Goal: Task Accomplishment & Management: Complete application form

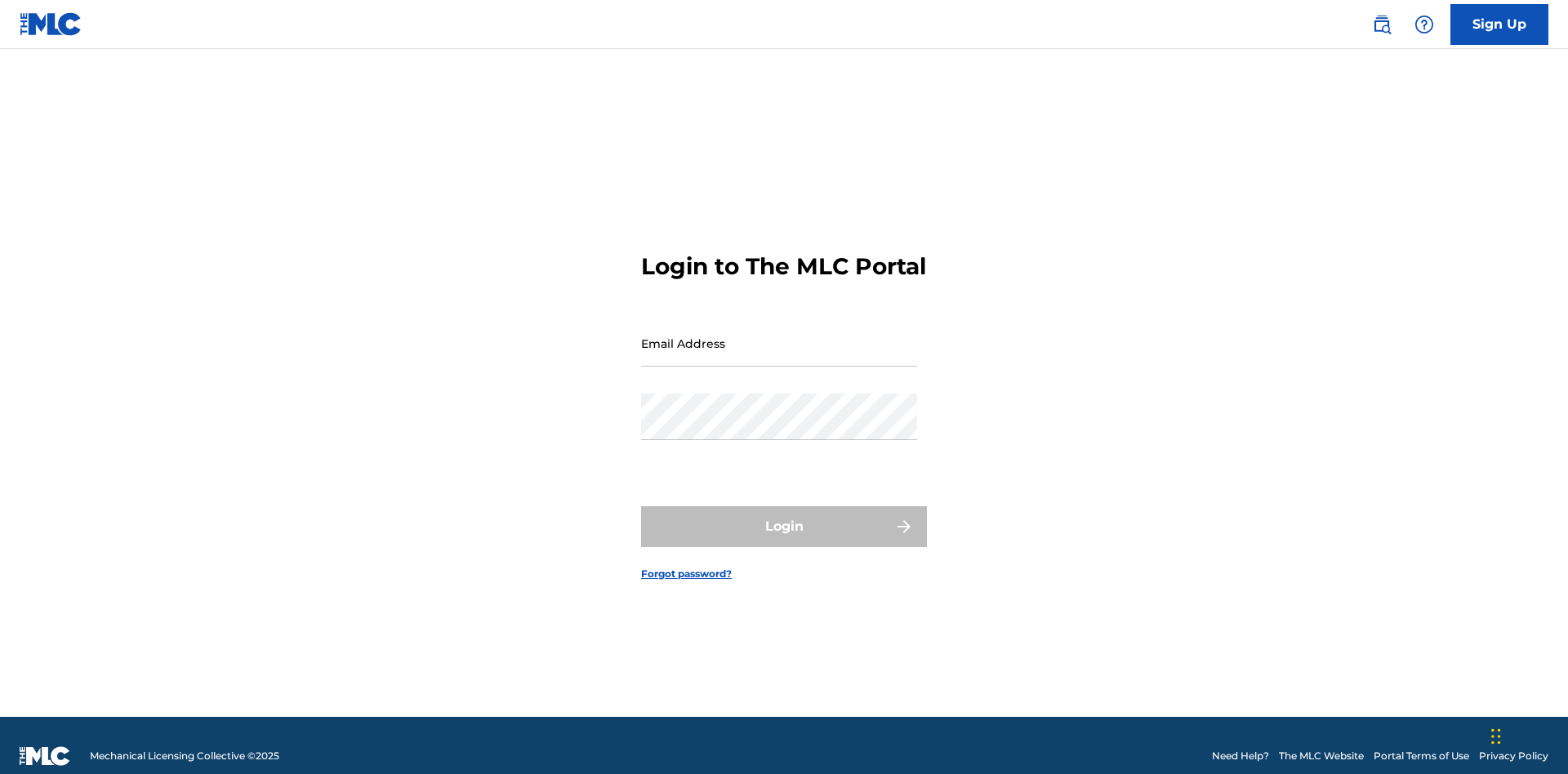
scroll to position [21, 0]
click at [779, 335] on input "Email Address" at bounding box center [778, 343] width 276 height 47
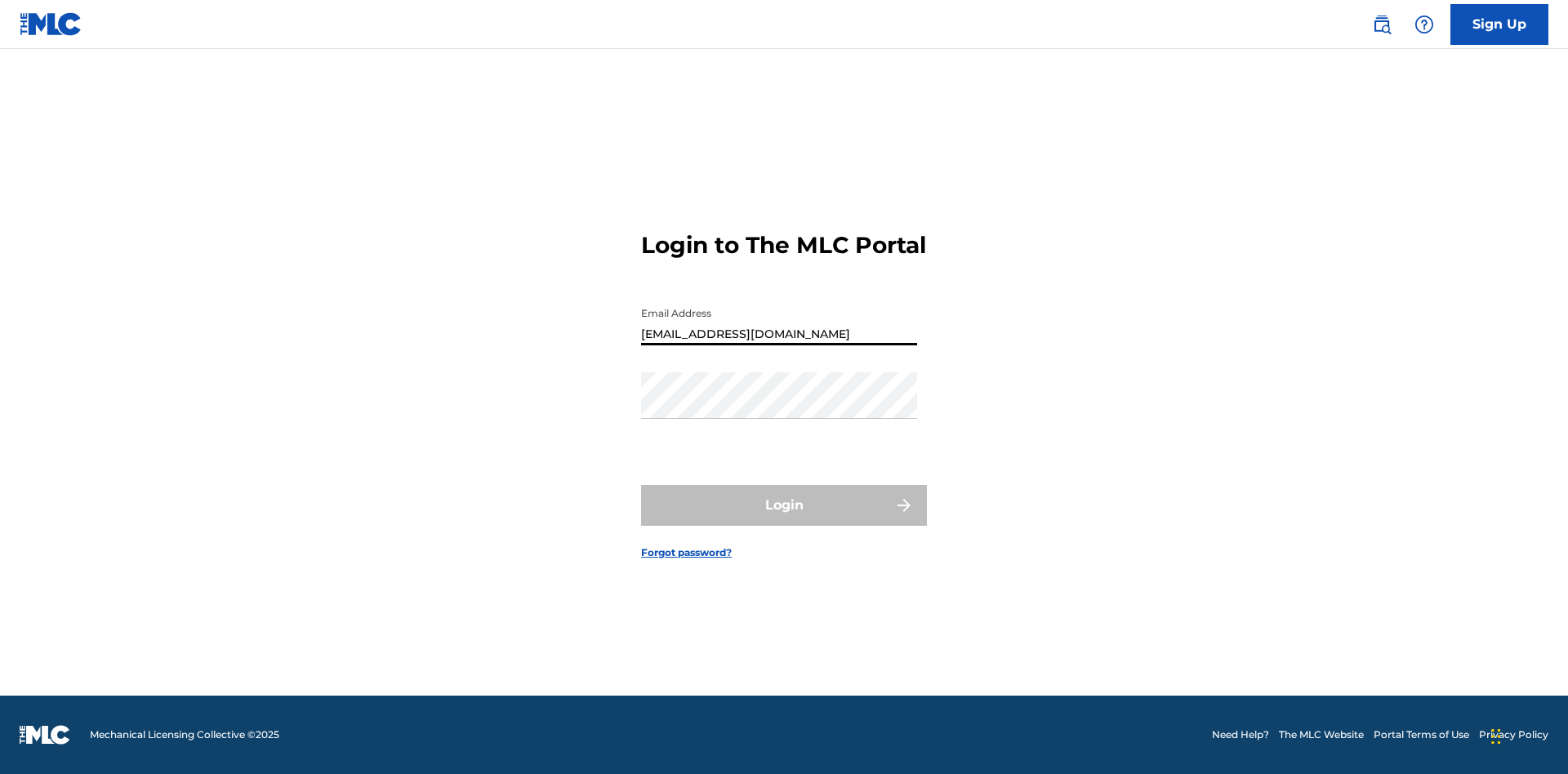
type input "Duke.McTesterson@gmail.com"
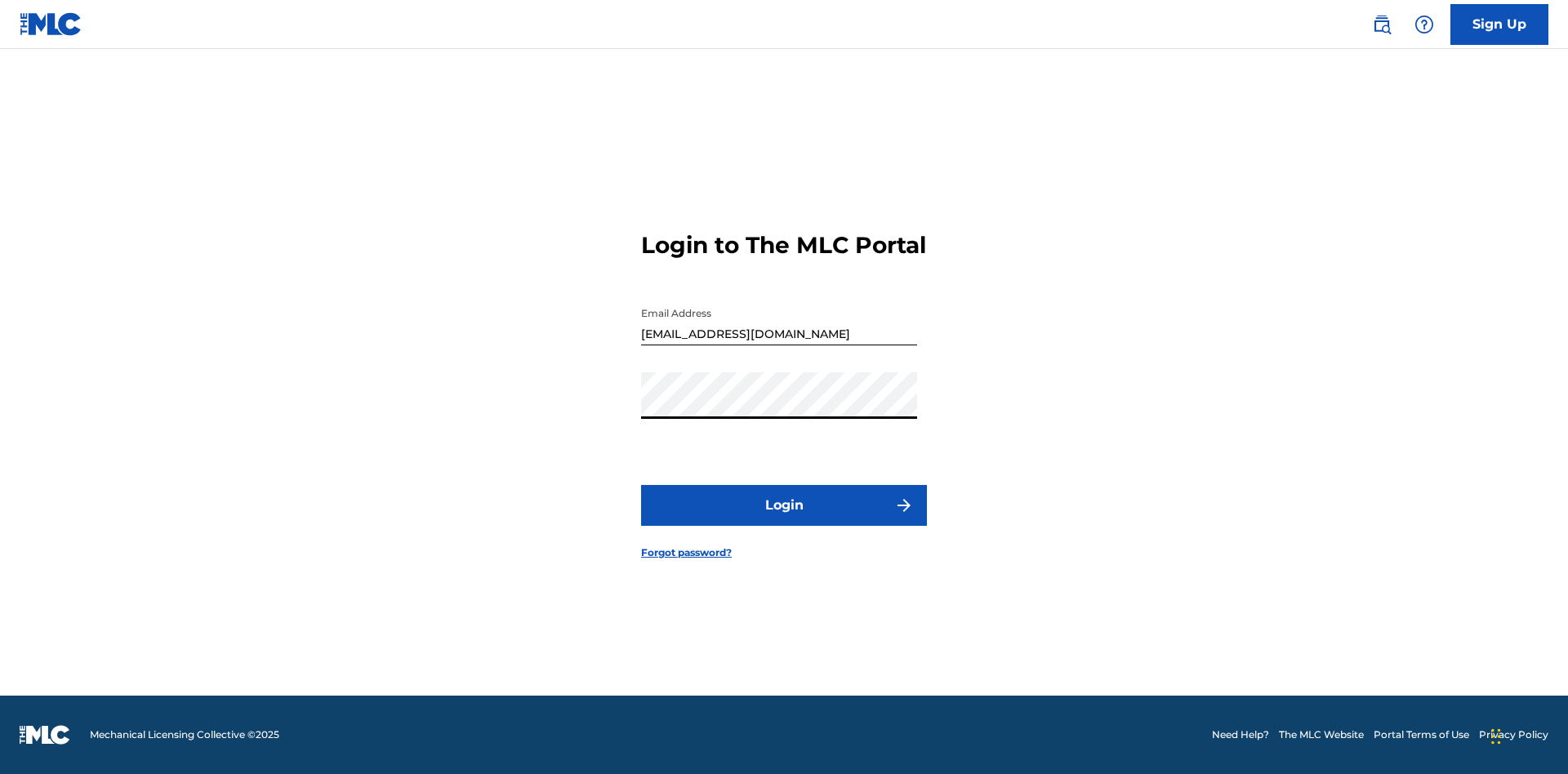
click at [784, 520] on button "Login" at bounding box center [783, 506] width 286 height 41
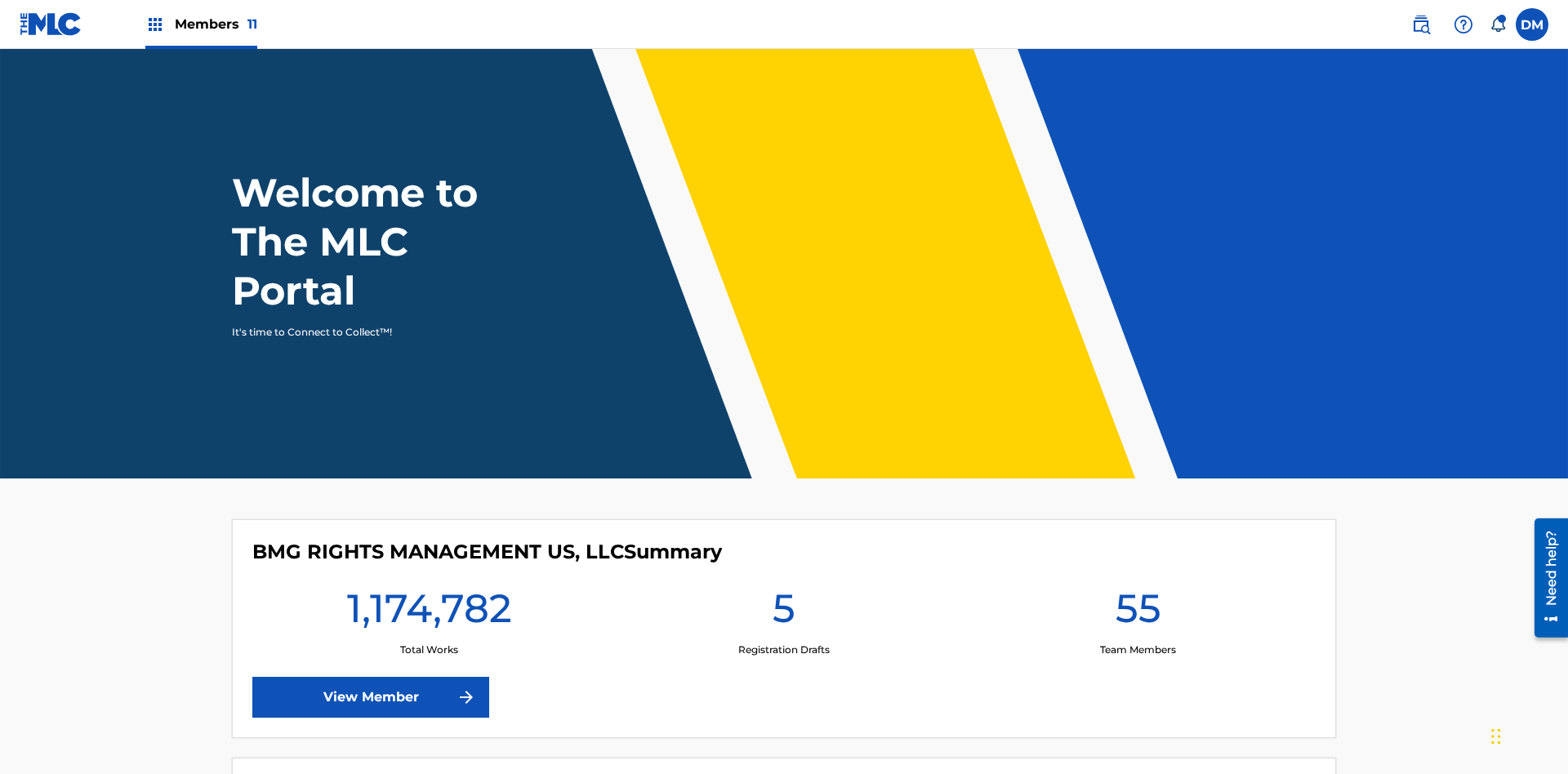
click at [201, 23] on span "Members 11" at bounding box center [216, 23] width 83 height 19
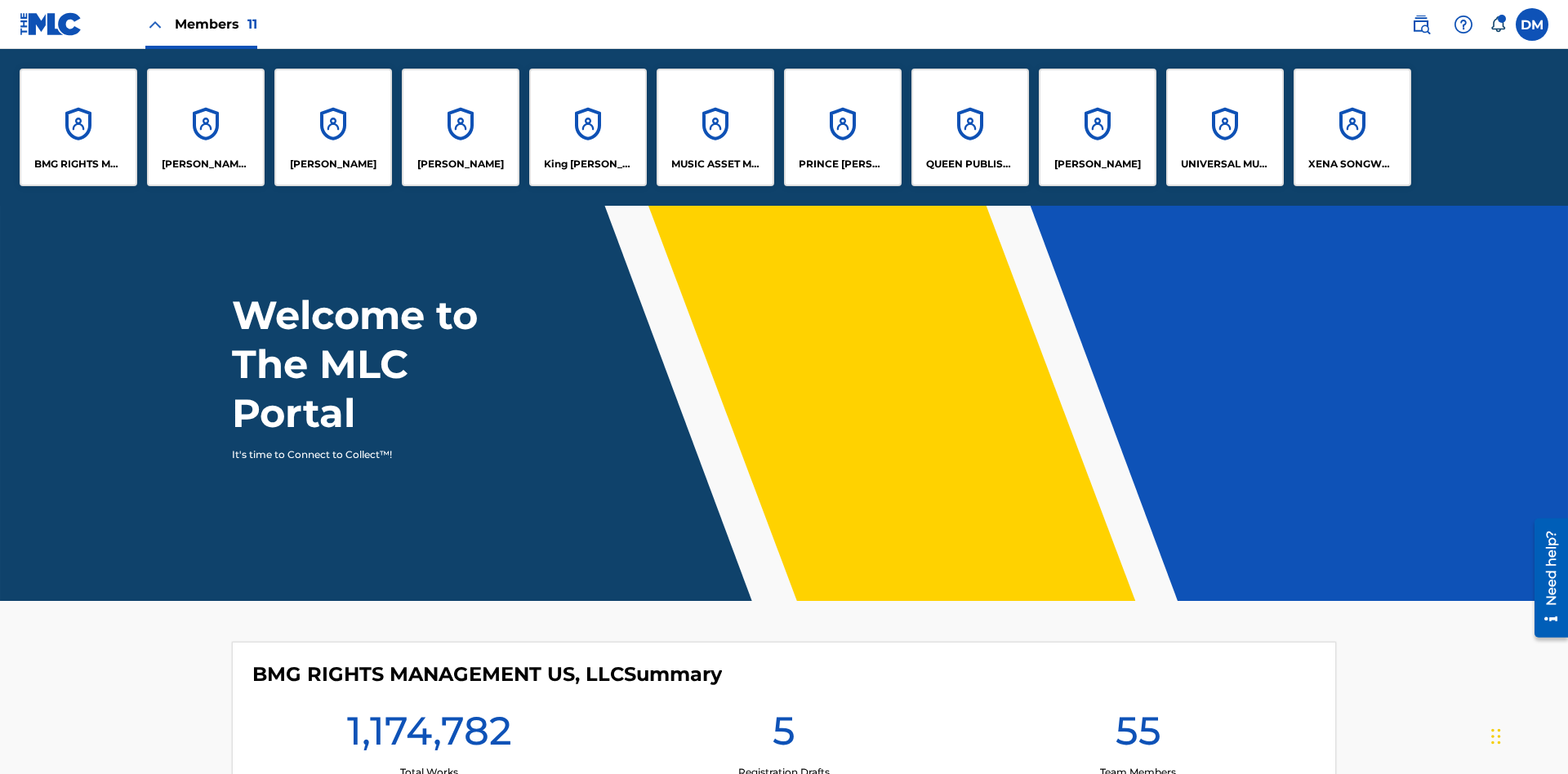
click at [1097, 164] on p "RONALD MCTESTERSON" at bounding box center [1097, 164] width 87 height 15
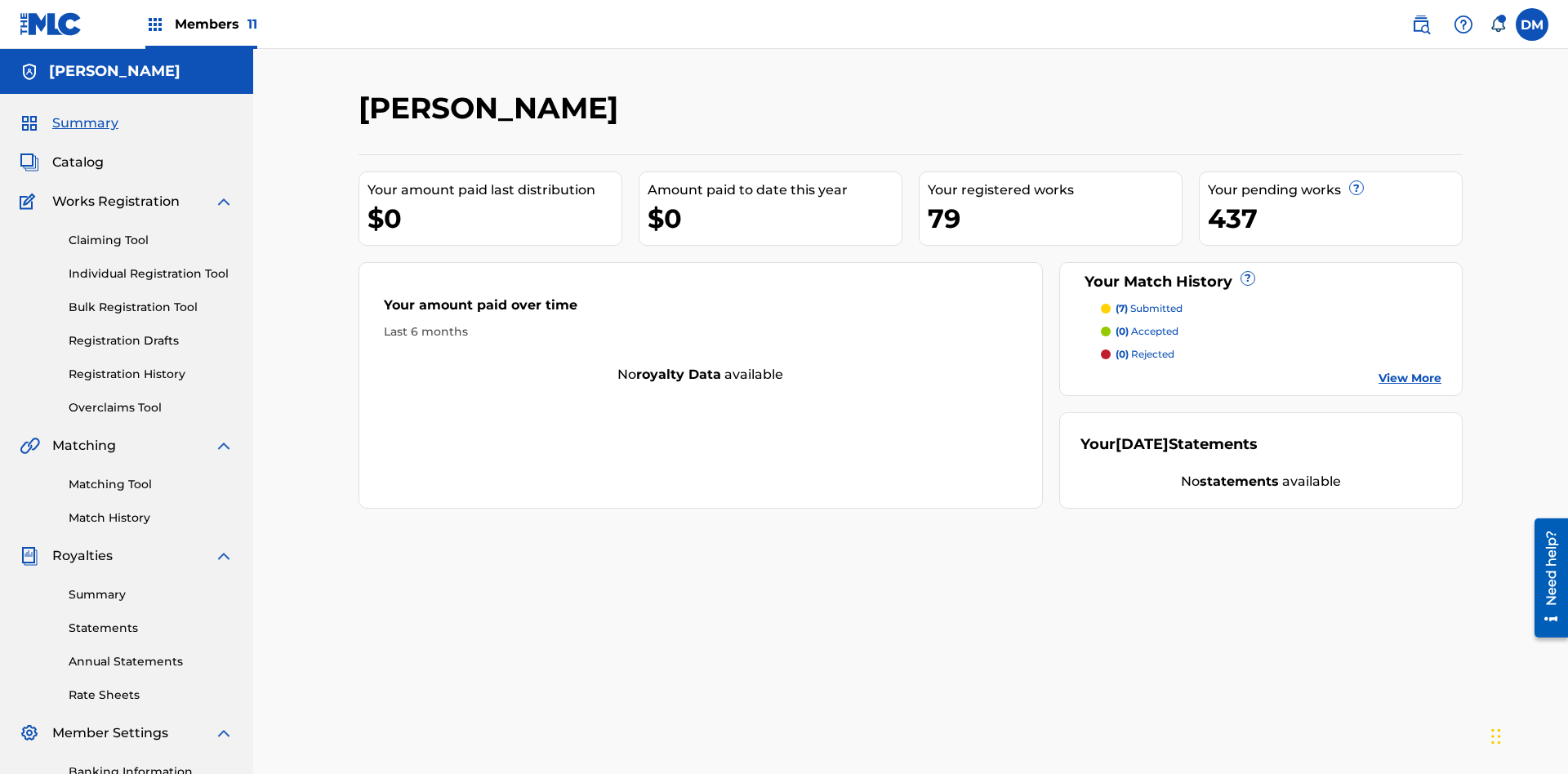
click at [151, 265] on link "Individual Registration Tool" at bounding box center [150, 274] width 165 height 18
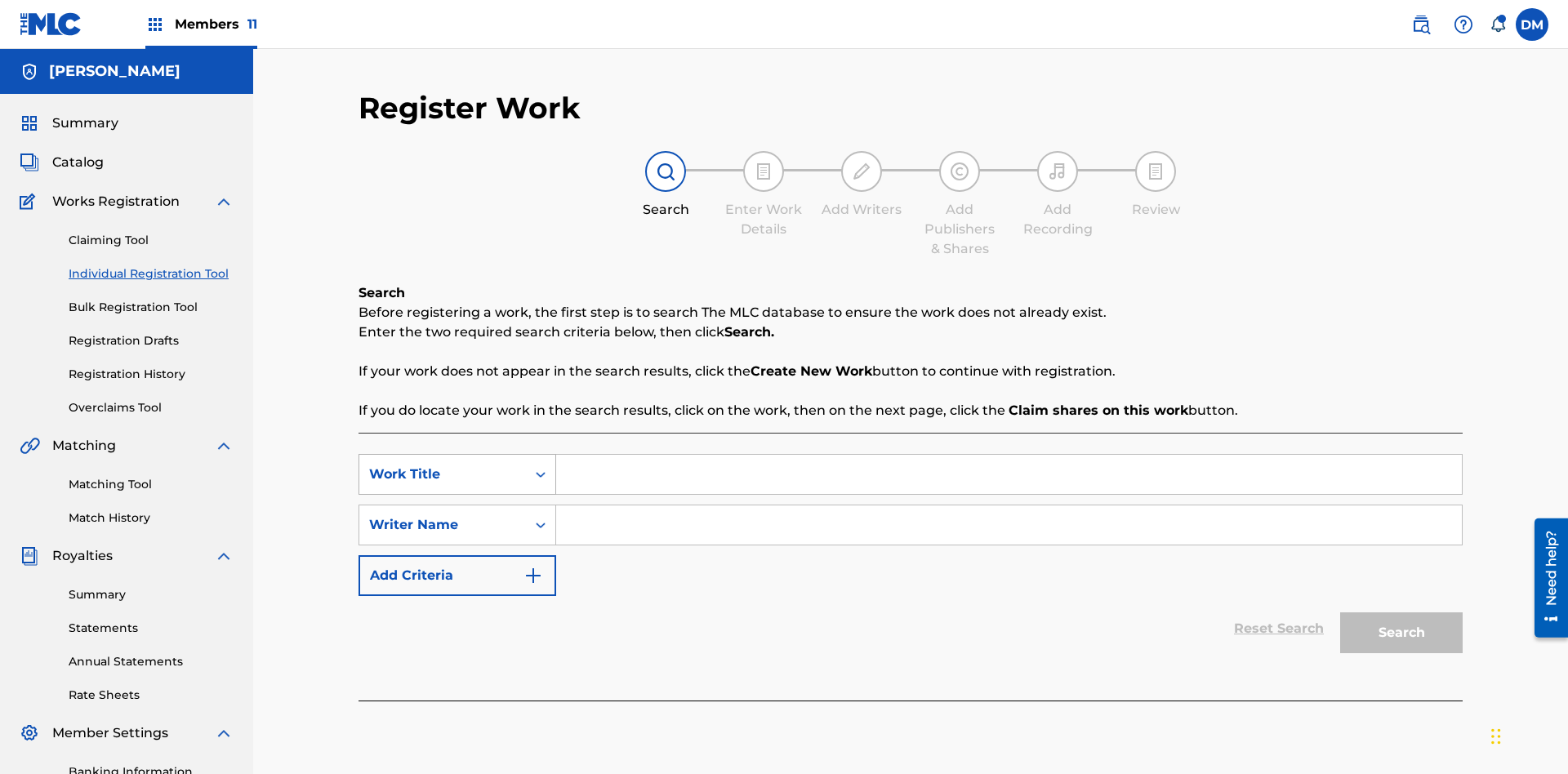
click at [443, 465] on div "Work Title" at bounding box center [443, 475] width 147 height 19
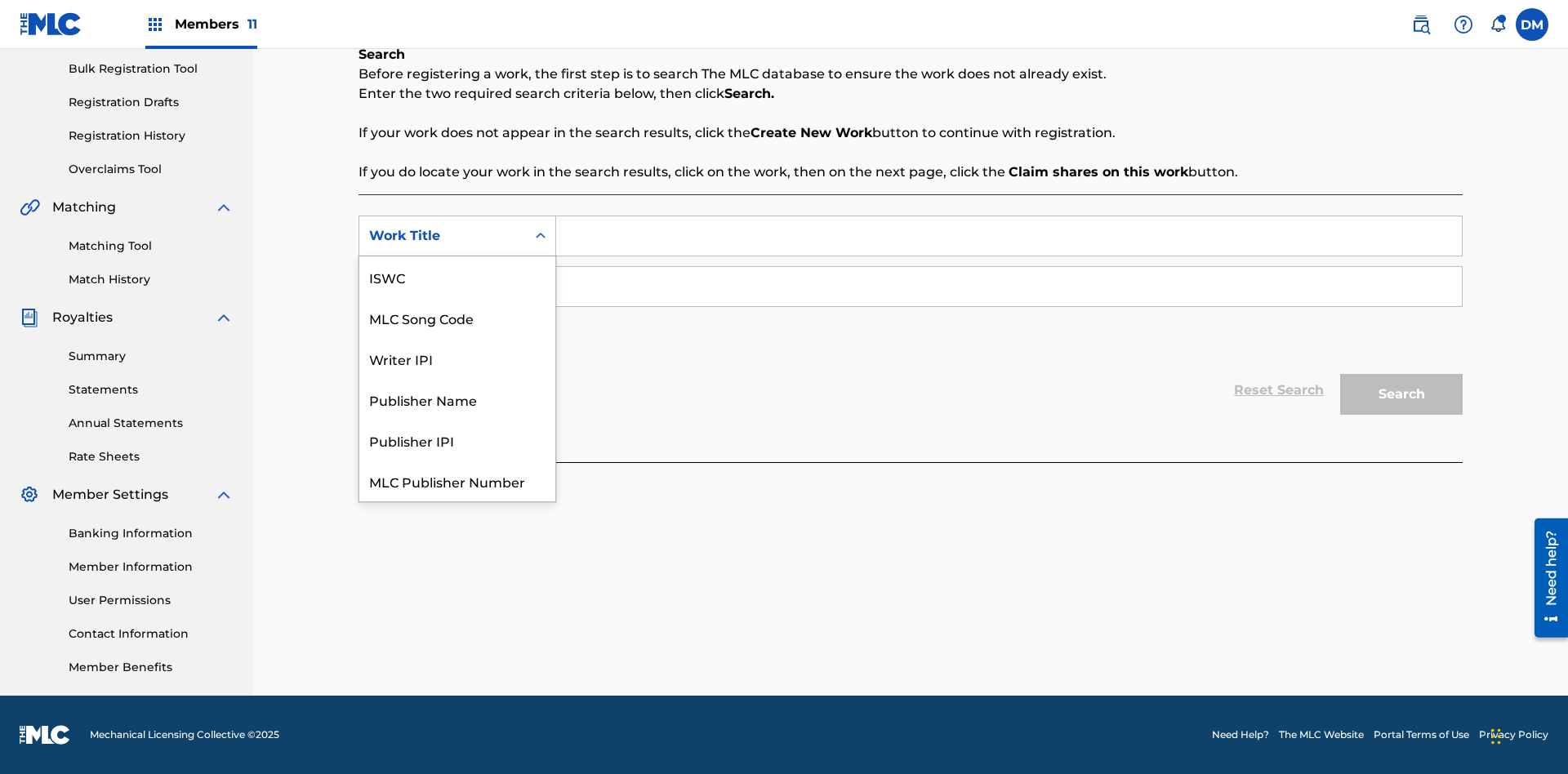
scroll to position [41, 0]
click at [457, 277] on div "MLC Song Code" at bounding box center [457, 277] width 196 height 41
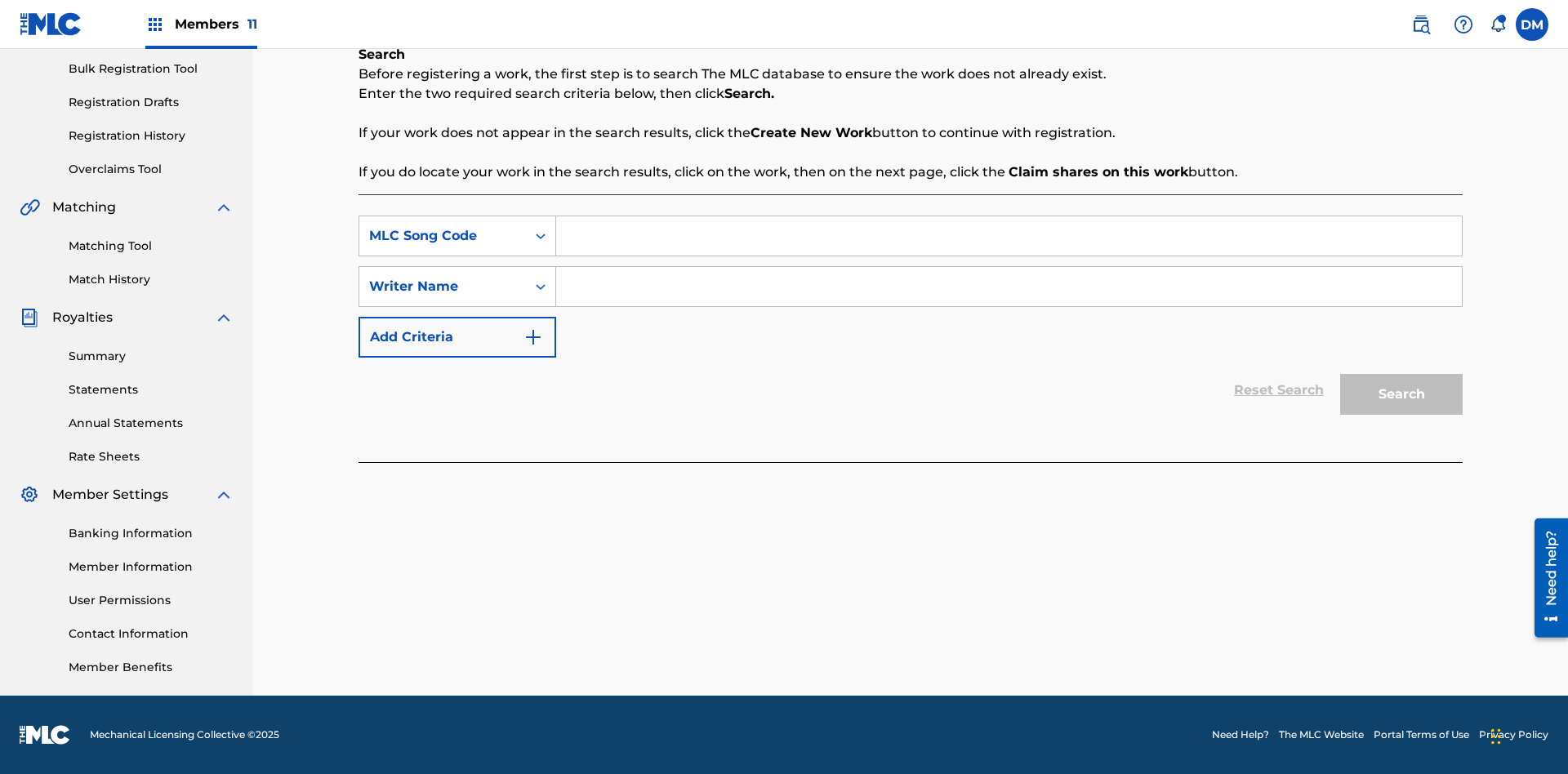
click at [1008, 236] on input "Search Form" at bounding box center [1008, 236] width 906 height 39
type input "MA9XWG"
click at [1008, 287] on input "Search Form" at bounding box center [1008, 287] width 906 height 39
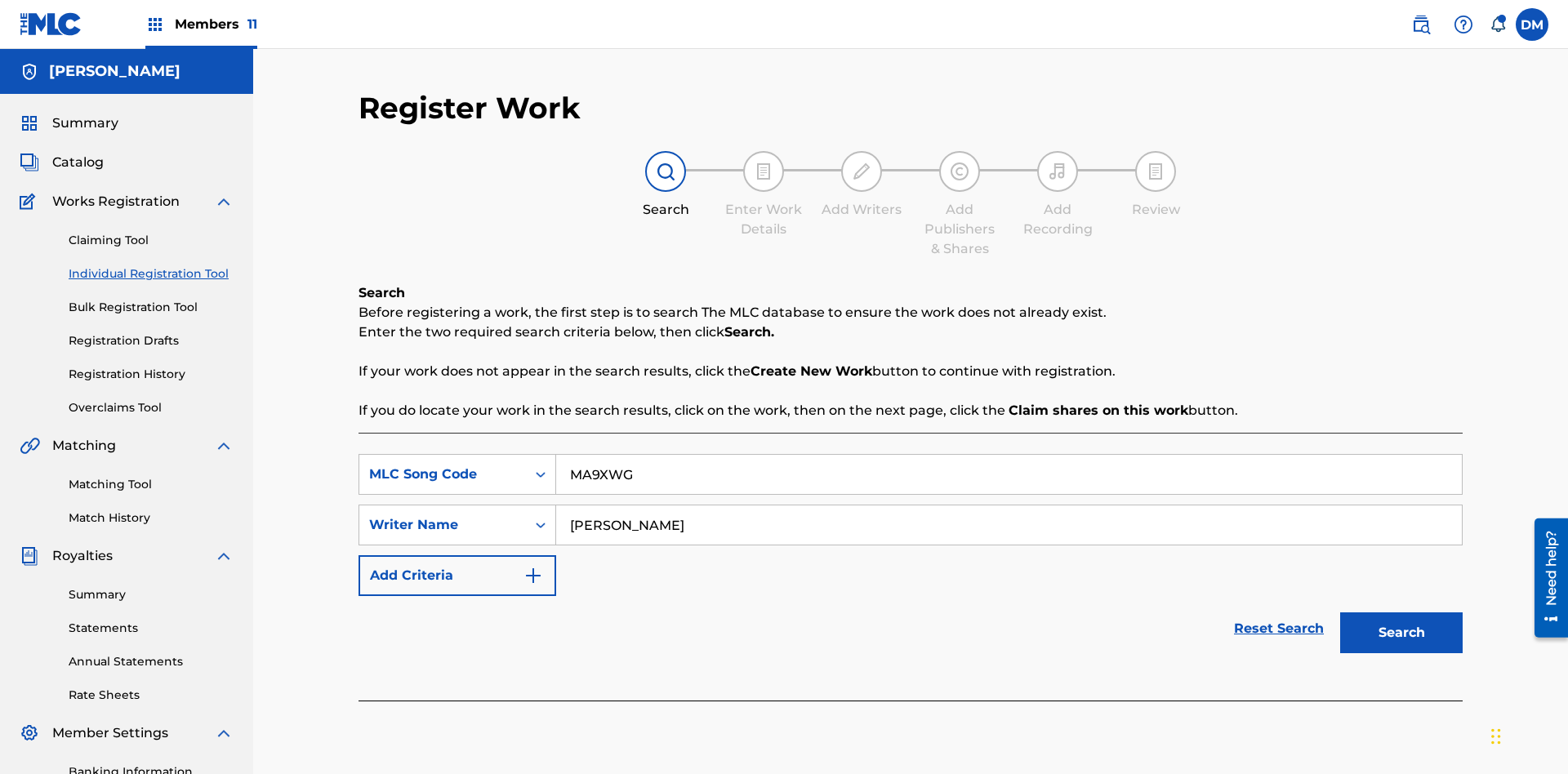
scroll to position [239, 0]
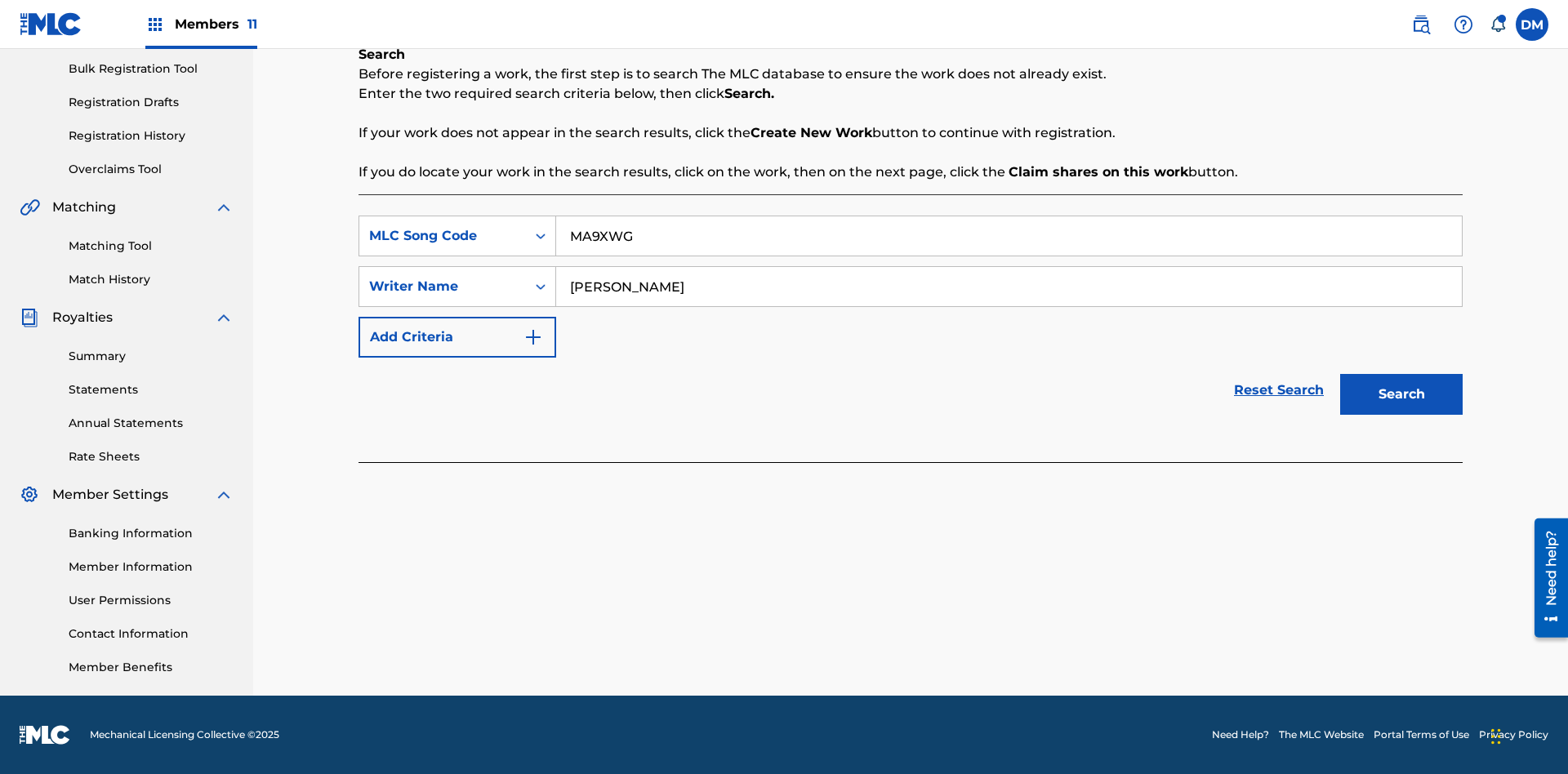
type input "ALVIN DEGUZMAN"
click at [1401, 395] on button "Search" at bounding box center [1401, 395] width 123 height 41
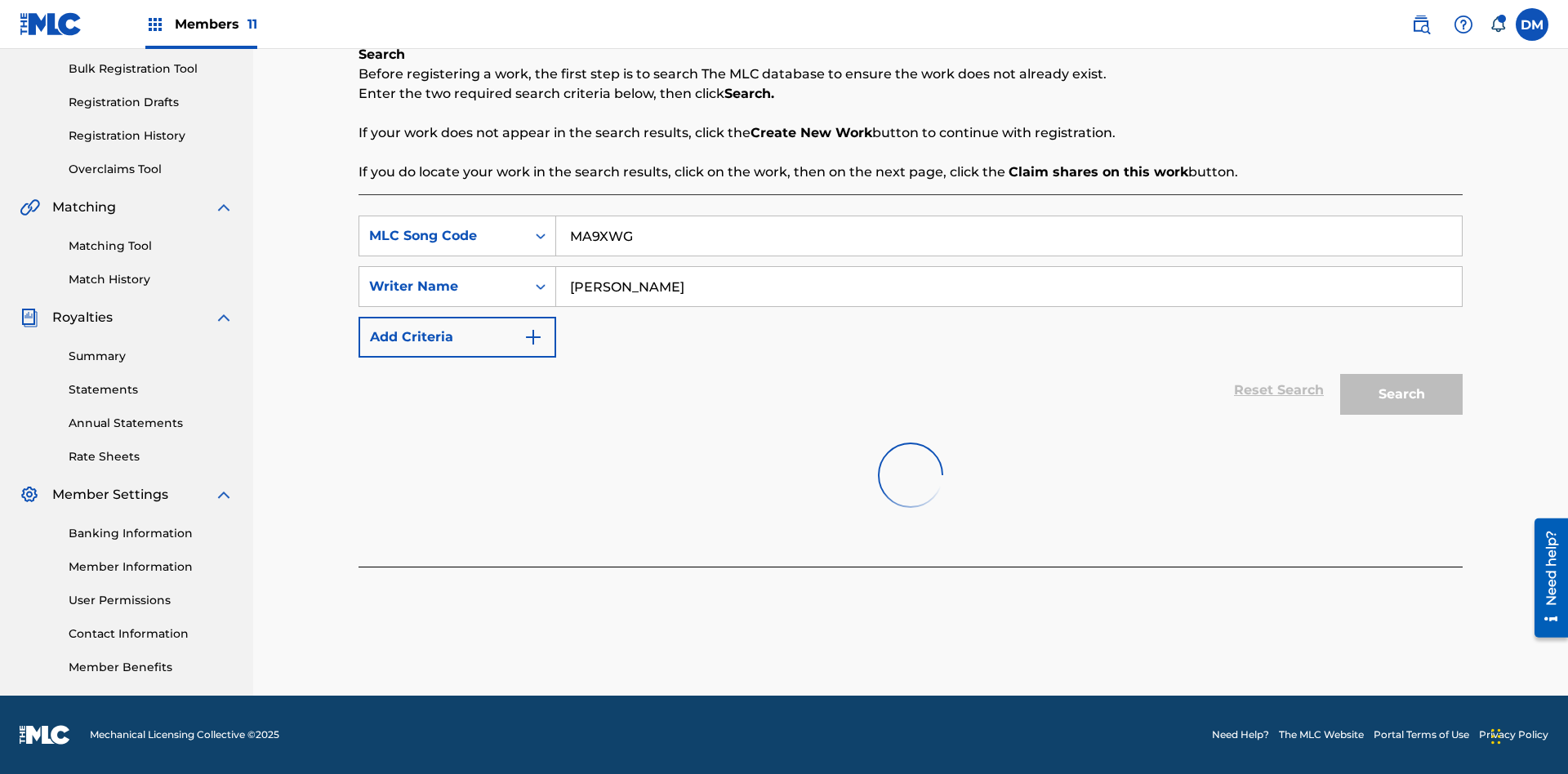
click at [1401, 395] on button "Search" at bounding box center [1401, 395] width 123 height 41
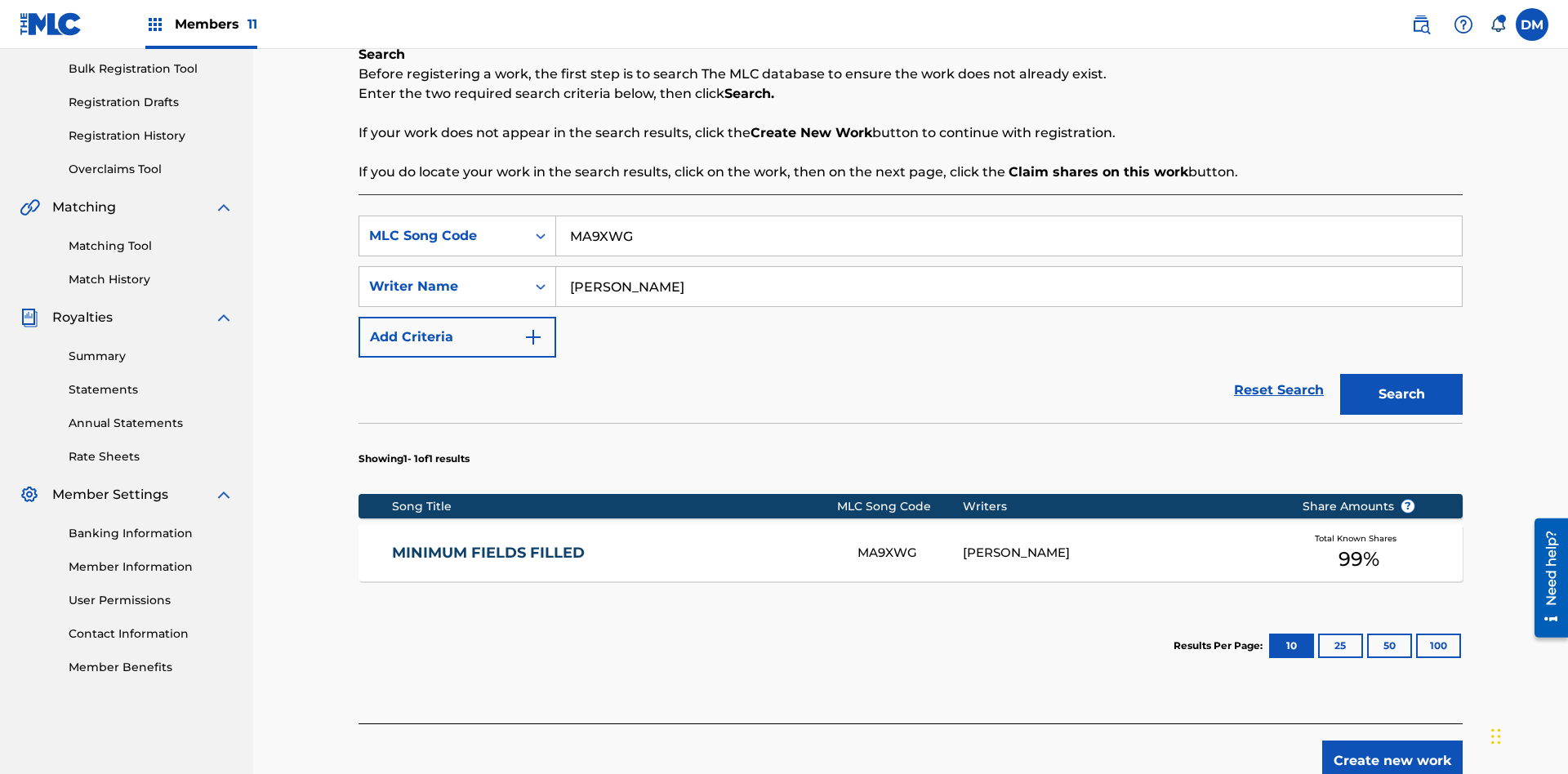
click at [910, 544] on div "MA9XWG" at bounding box center [909, 553] width 104 height 19
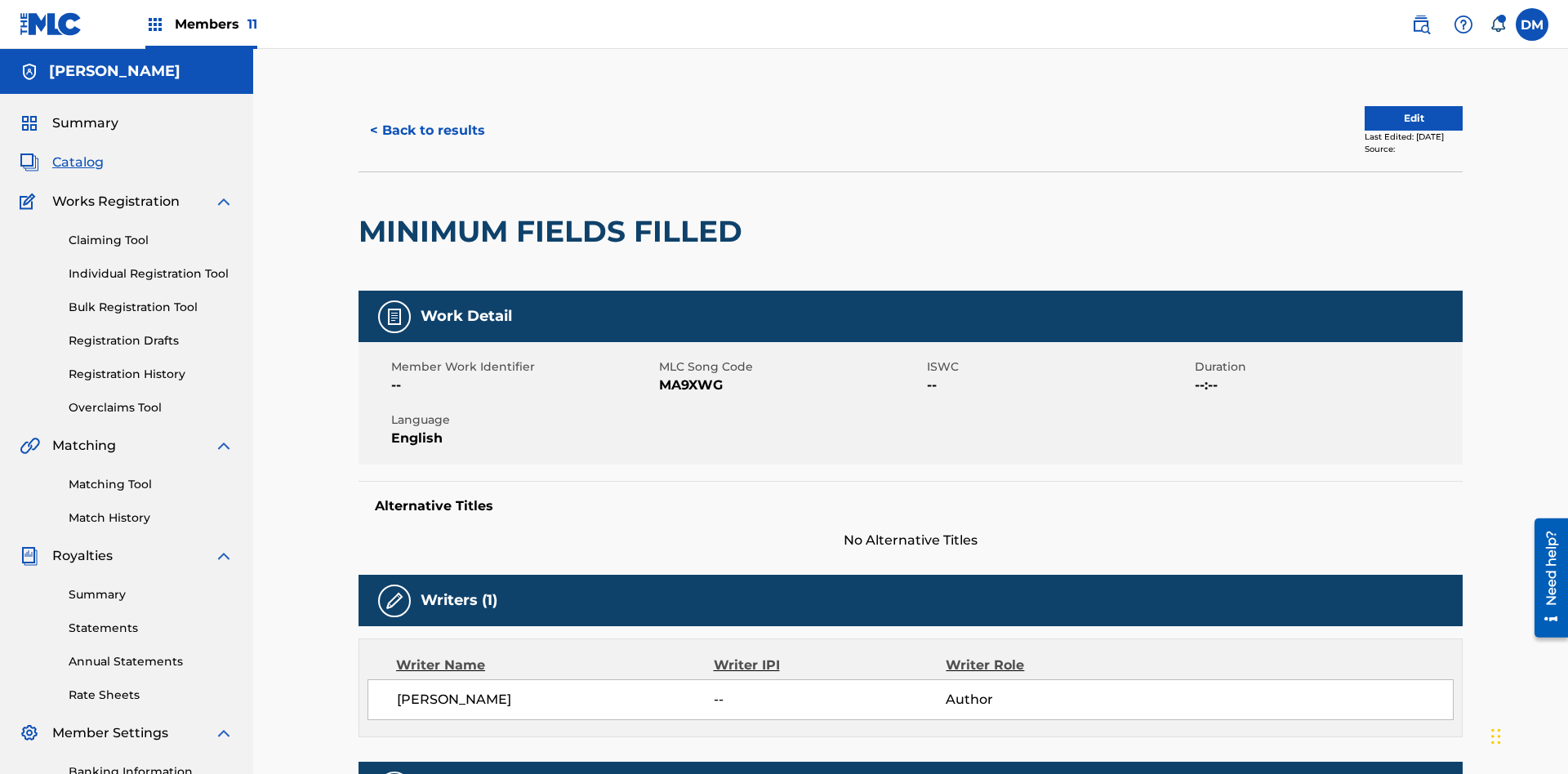
click at [1395, 110] on button "Edit" at bounding box center [1414, 118] width 98 height 24
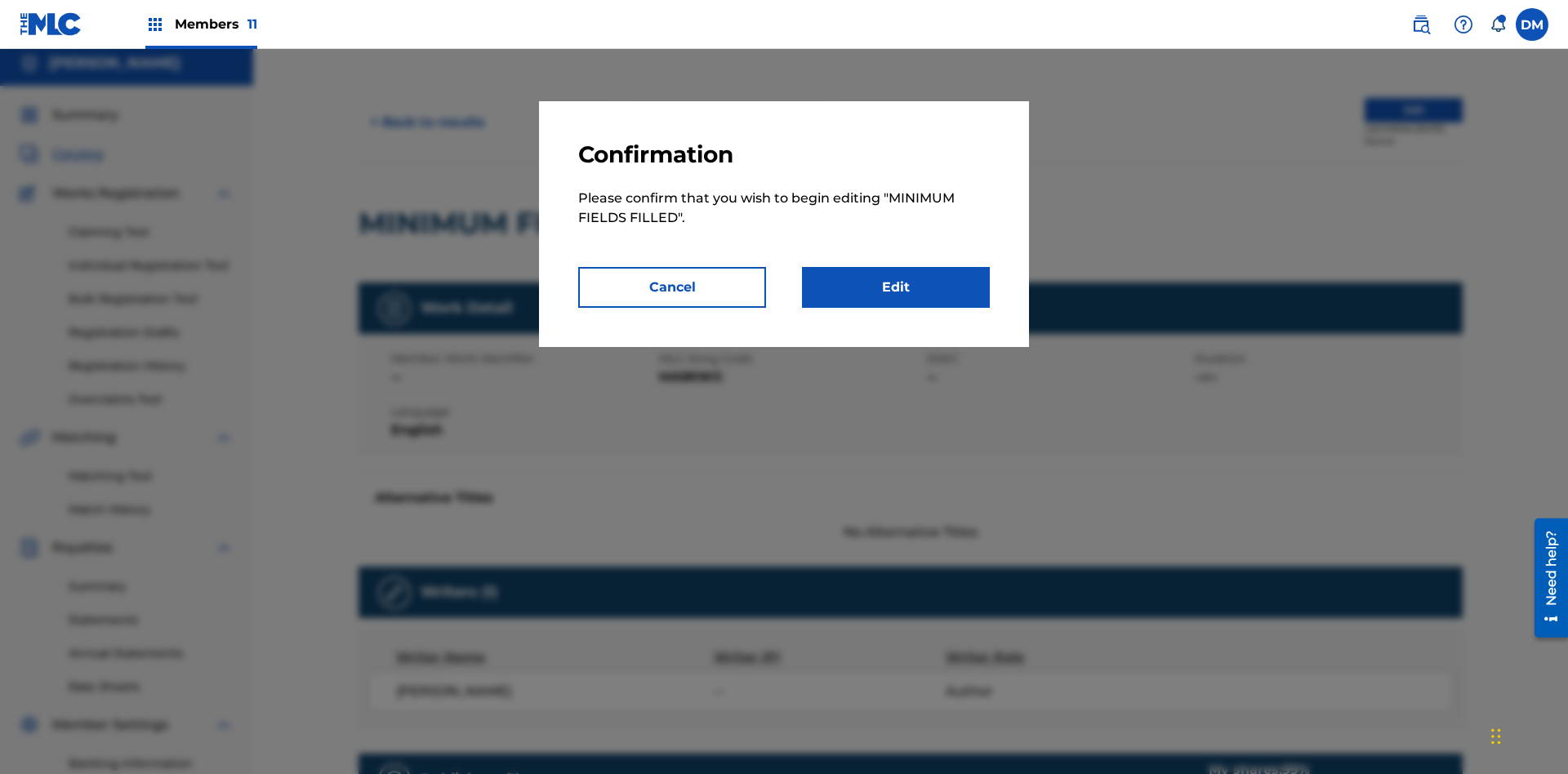
scroll to position [177, 0]
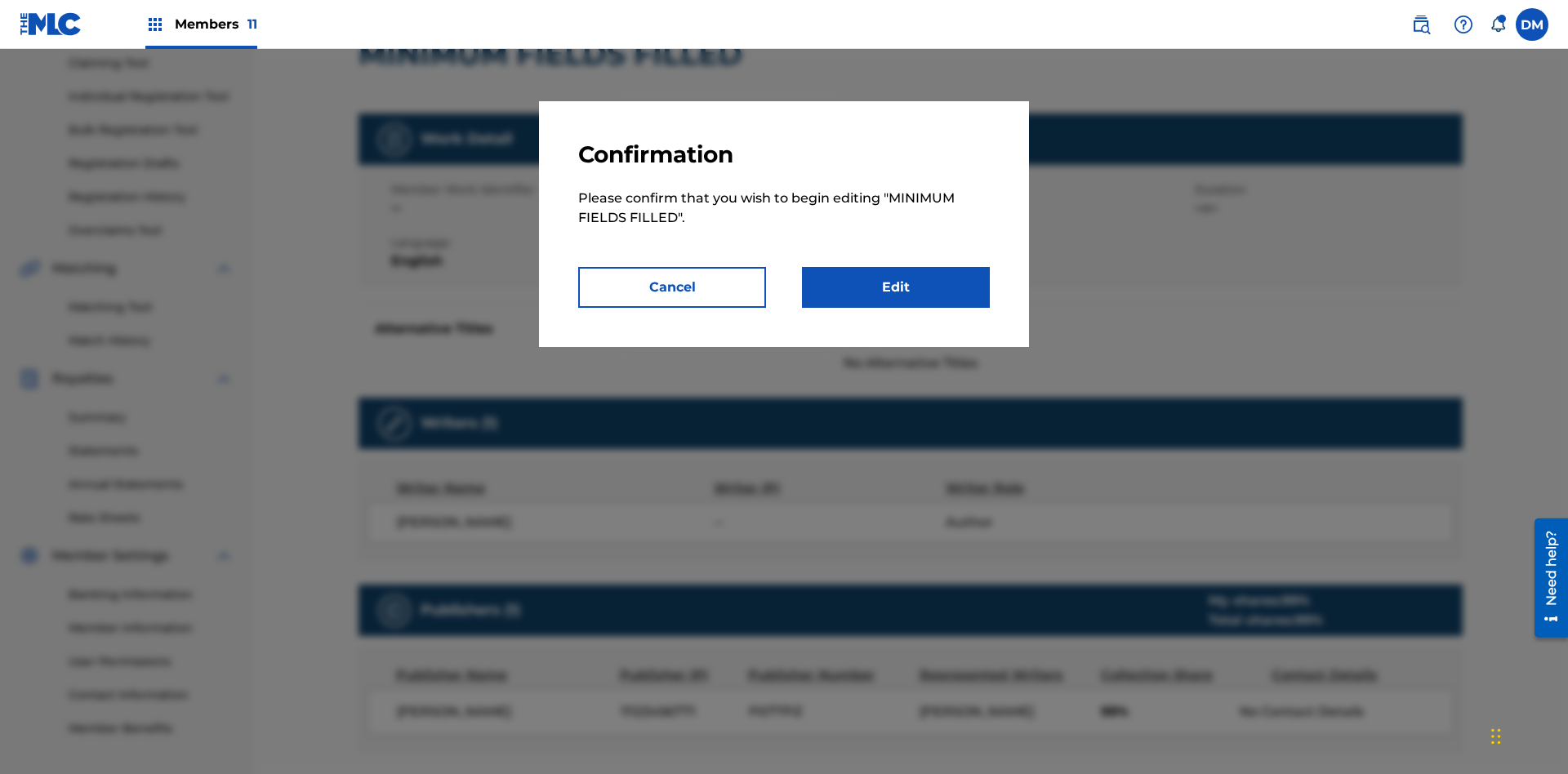
click at [896, 288] on link "Edit" at bounding box center [895, 288] width 188 height 41
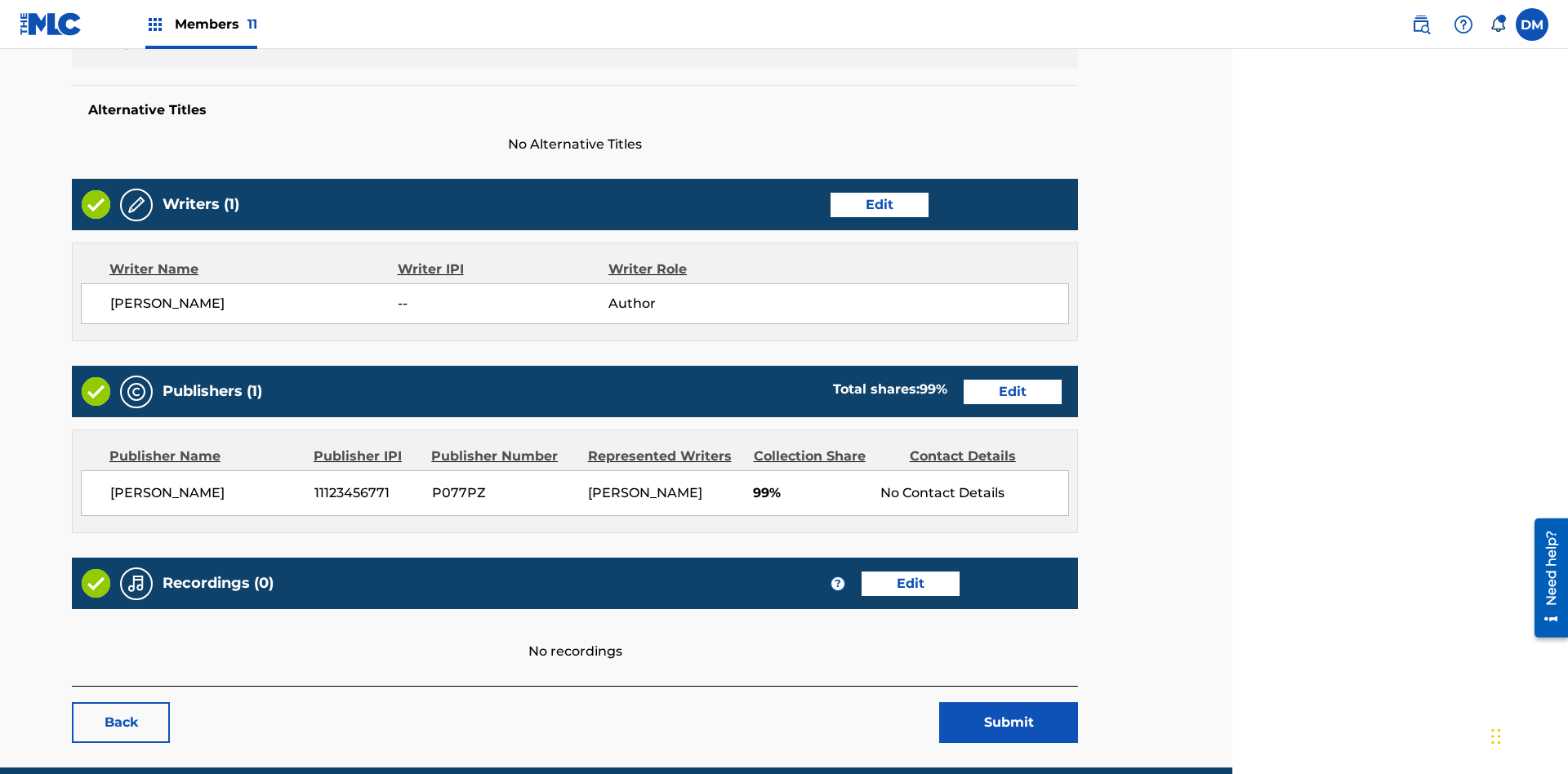
click at [831, 193] on link "Edit" at bounding box center [880, 205] width 98 height 24
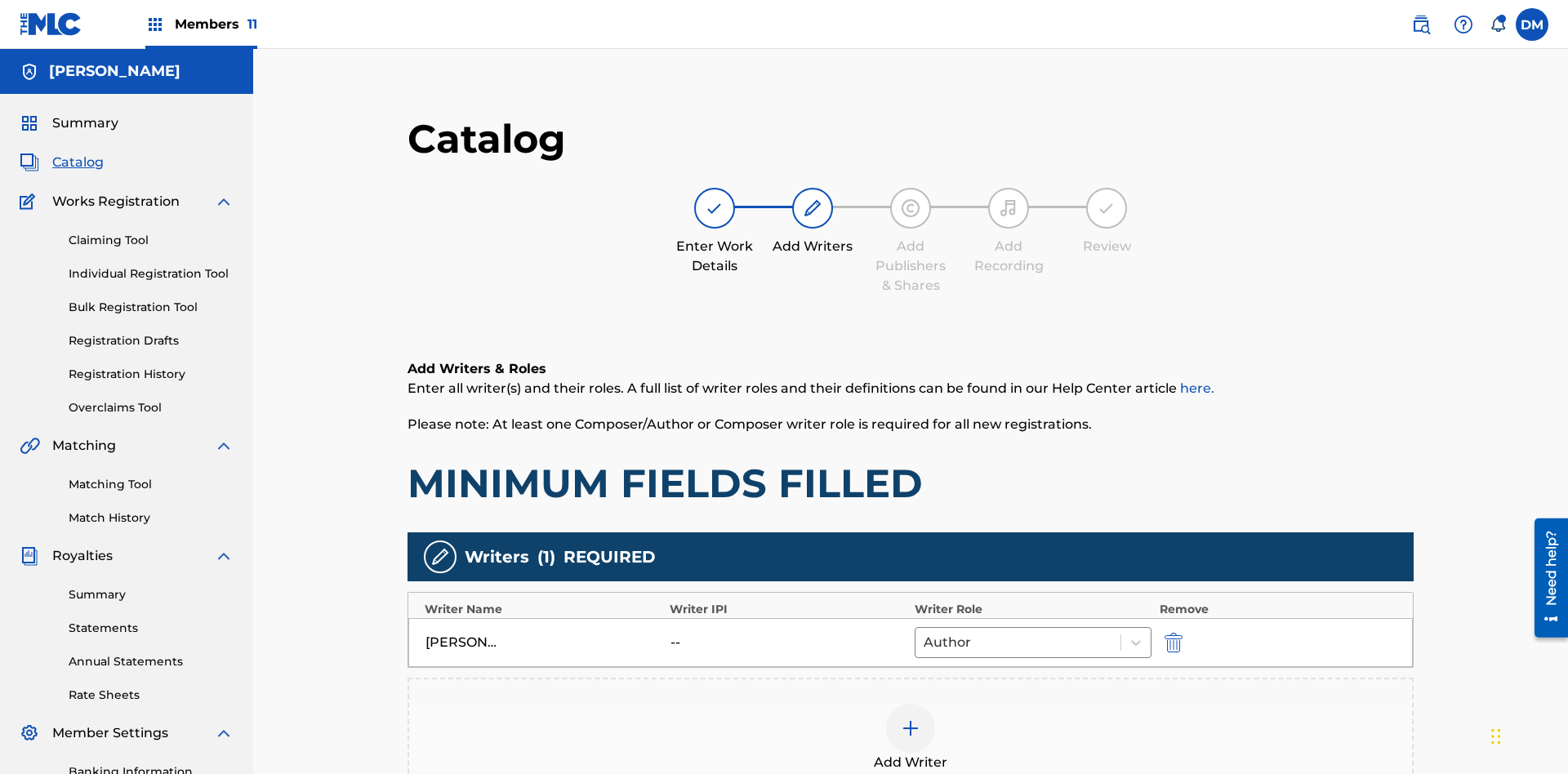
click at [1164, 633] on img "submit" at bounding box center [1173, 642] width 18 height 19
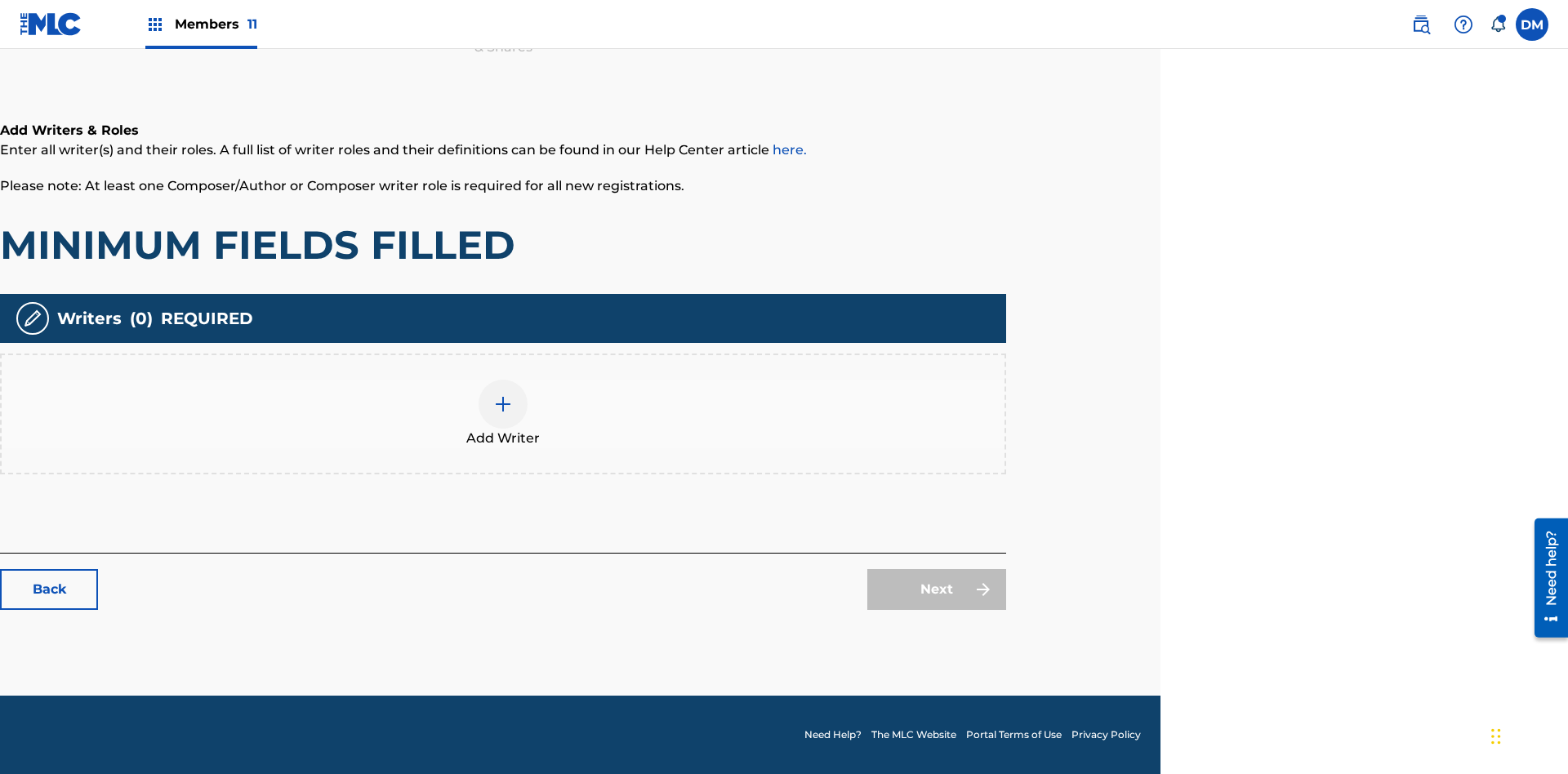
click at [503, 413] on img at bounding box center [503, 405] width 20 height 19
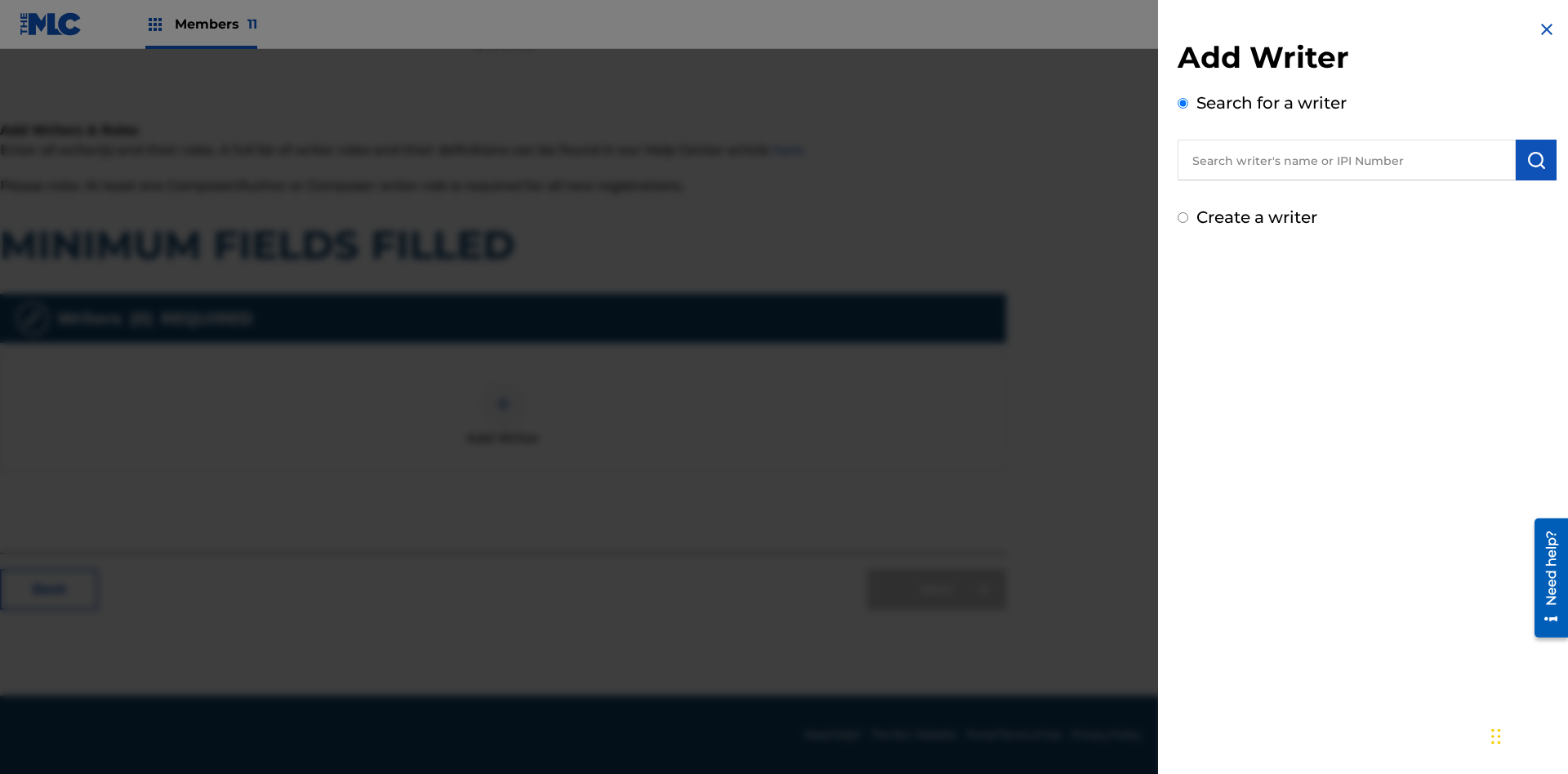
click at [1347, 160] on input "text" at bounding box center [1347, 160] width 338 height 41
type input "Test2025.08.28.04.44.42"
click at [1536, 160] on img "submit" at bounding box center [1536, 160] width 20 height 19
click at [1184, 288] on input "Create a writer" at bounding box center [1183, 287] width 11 height 11
radio input "false"
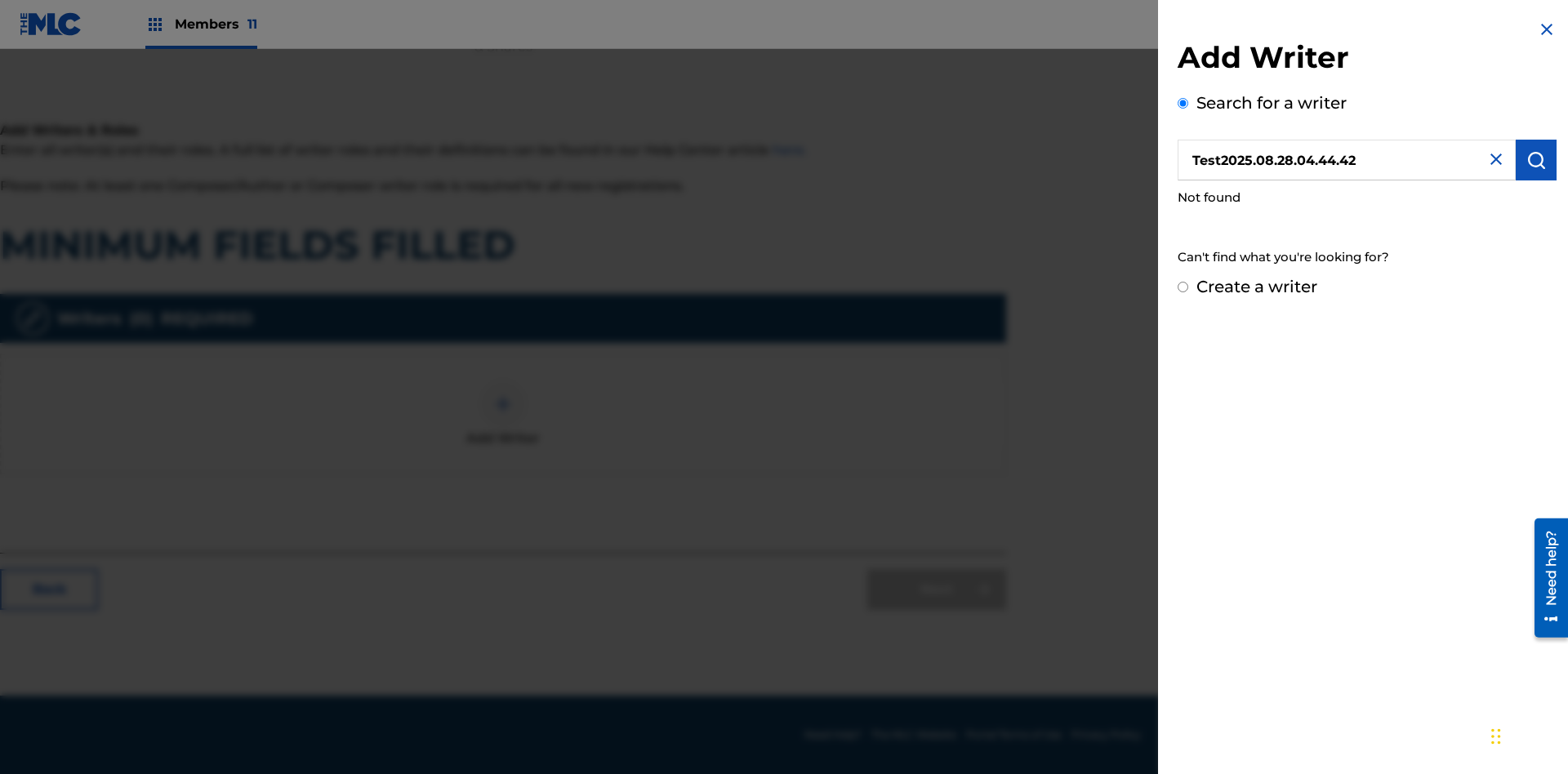
radio input "false"
radio input "true"
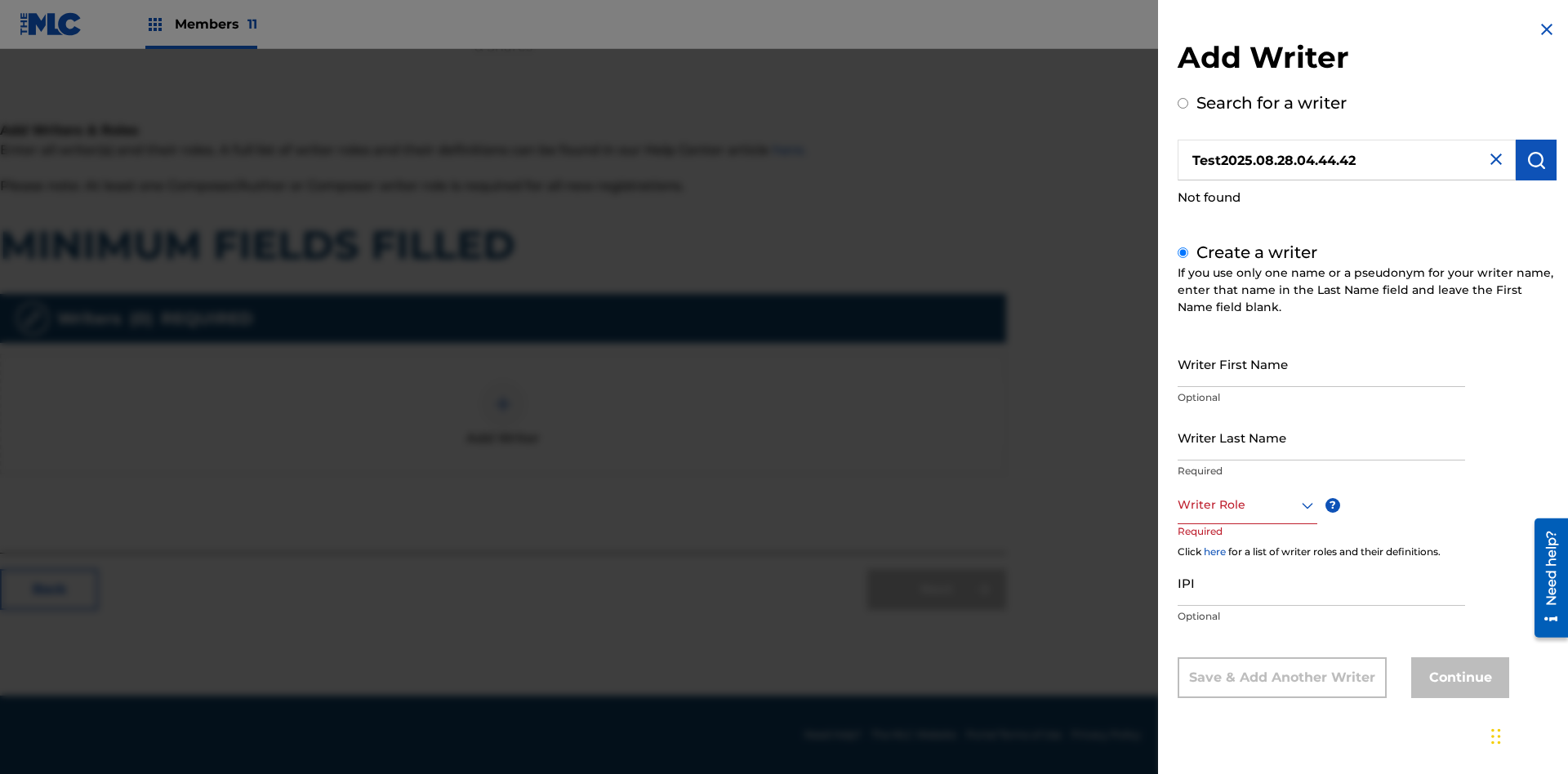
click at [1321, 364] on input "Writer First Name" at bounding box center [1321, 364] width 288 height 47
type input "Test2025.08.28.04.44.44"
click at [1321, 437] on input "Writer Last Name" at bounding box center [1321, 438] width 288 height 47
type input "Test2025.08.28.04.44.45"
click at [1246, 505] on div at bounding box center [1247, 505] width 139 height 20
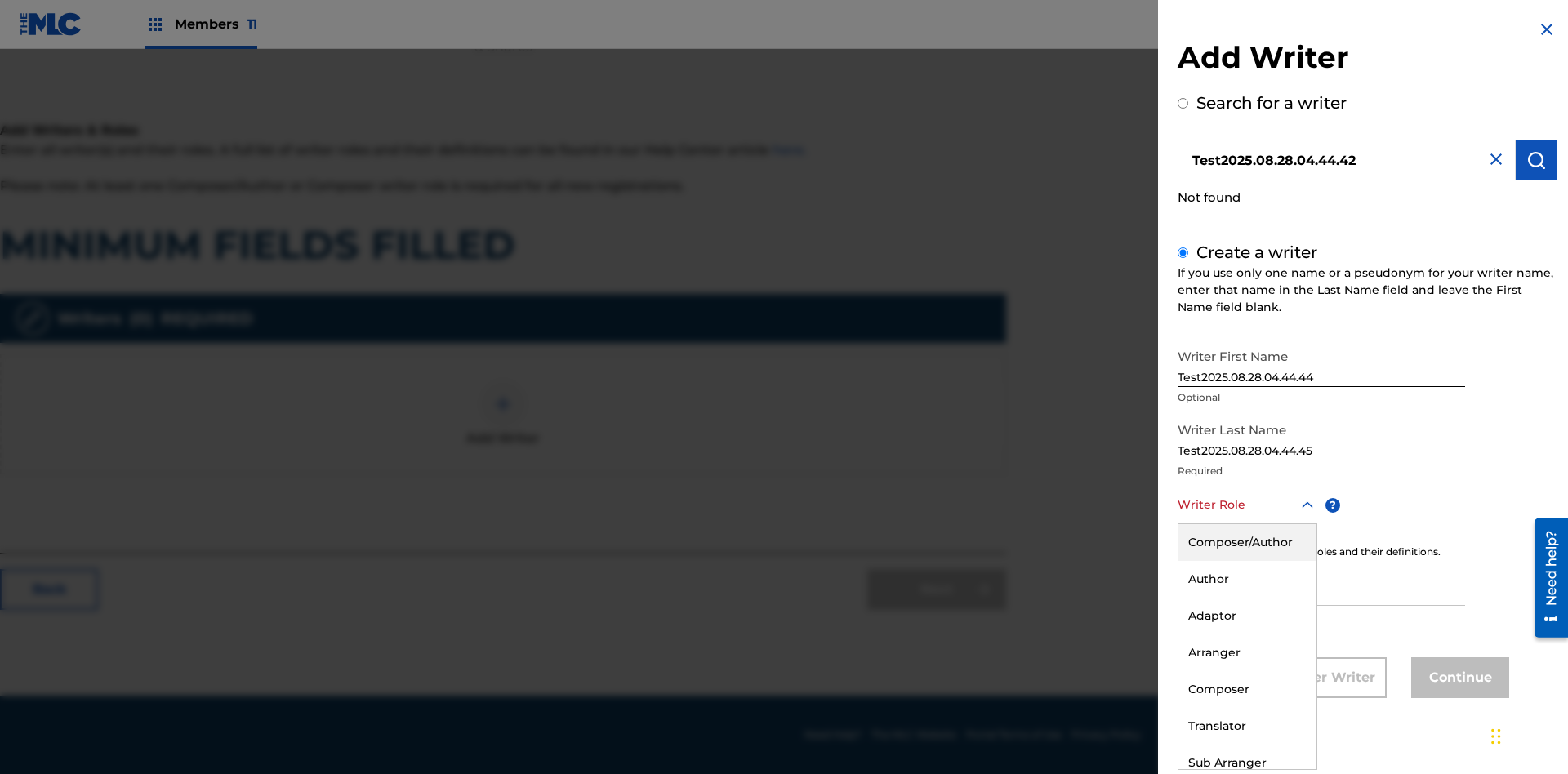
click at [1246, 616] on div "Adaptor" at bounding box center [1248, 616] width 138 height 37
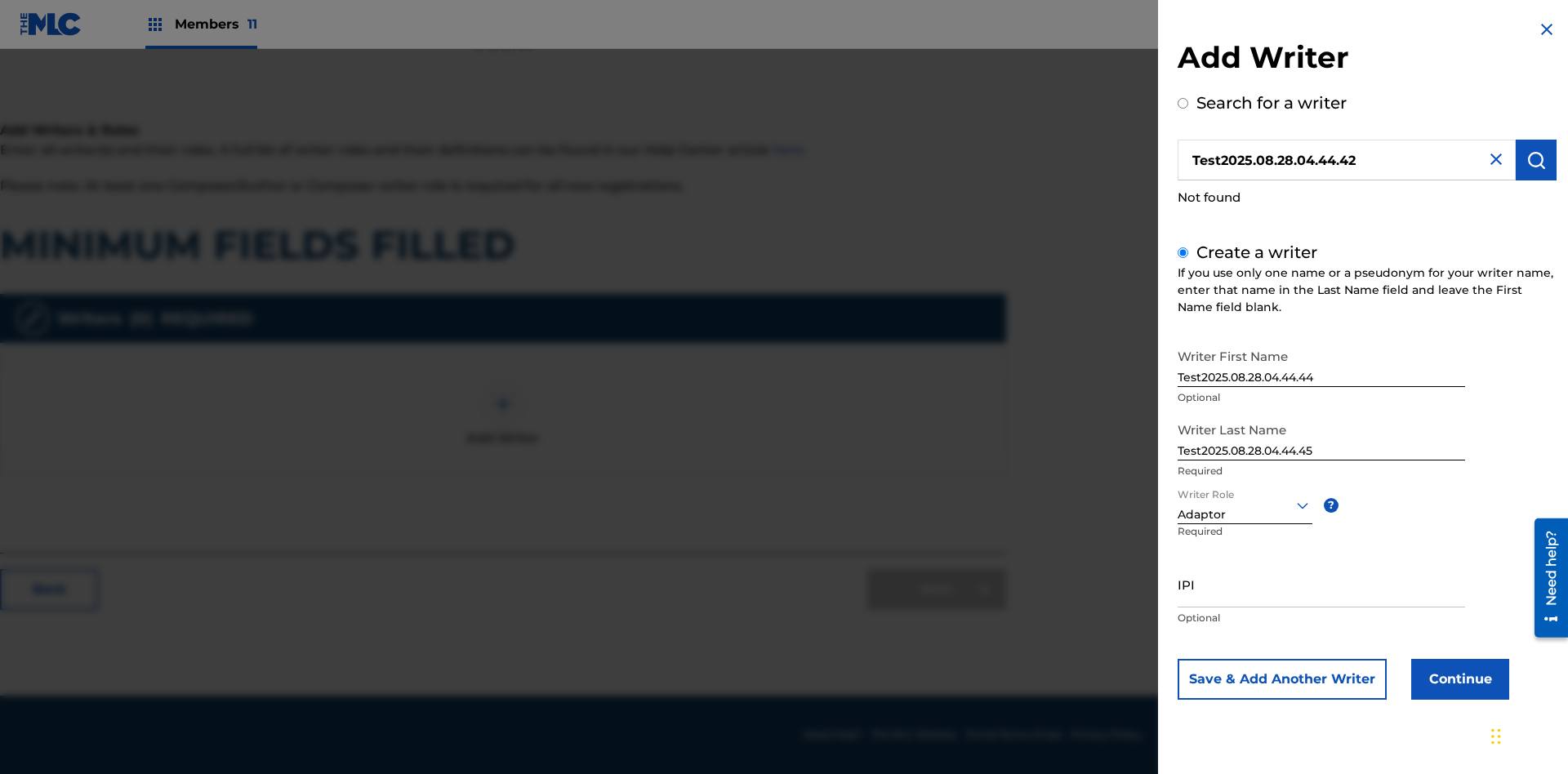
click at [1321, 584] on input "IPI" at bounding box center [1321, 584] width 288 height 47
type input "595839777"
click at [1458, 678] on button "Continue" at bounding box center [1460, 679] width 98 height 41
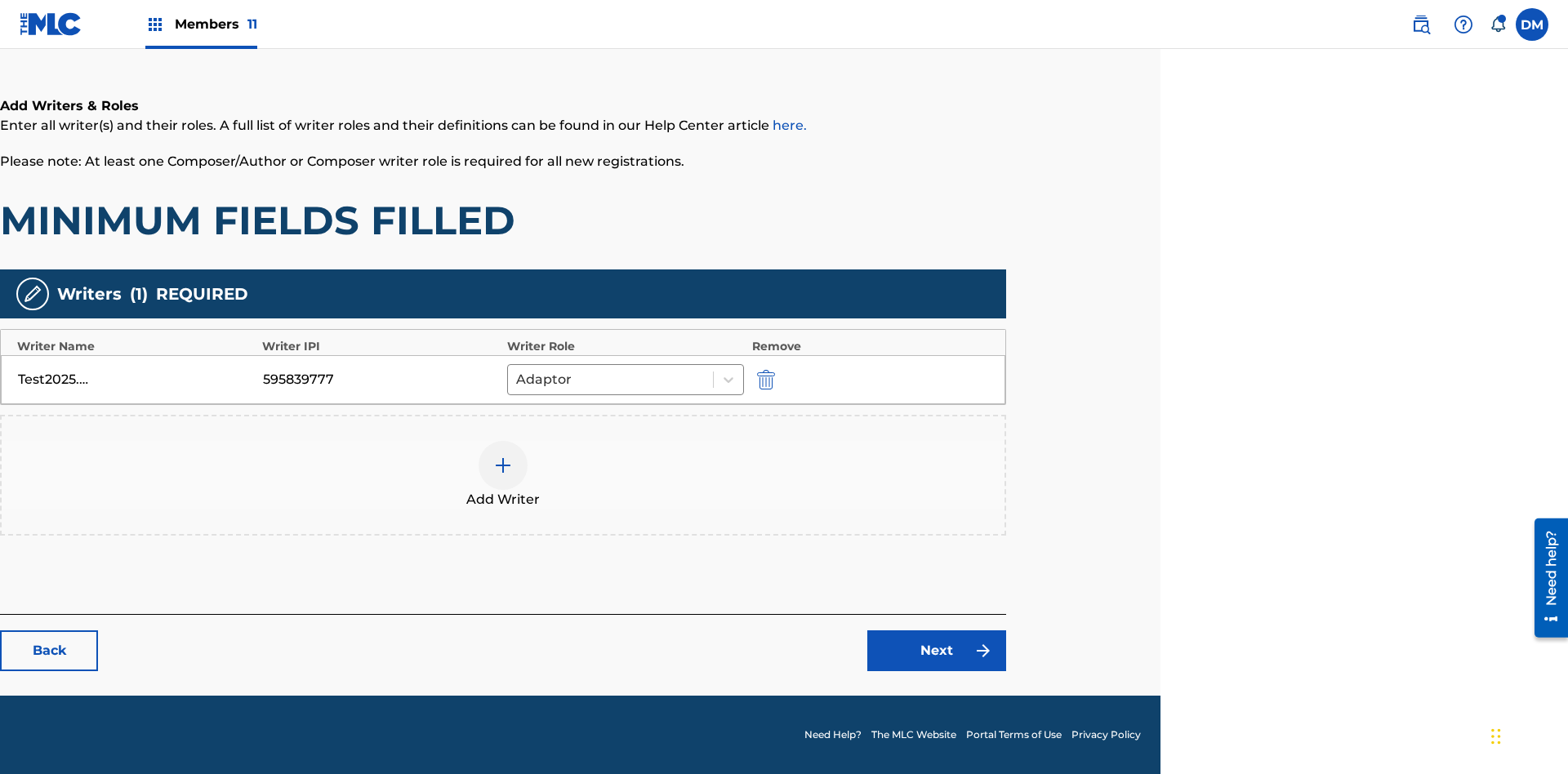
click at [937, 651] on link "Next" at bounding box center [936, 651] width 138 height 41
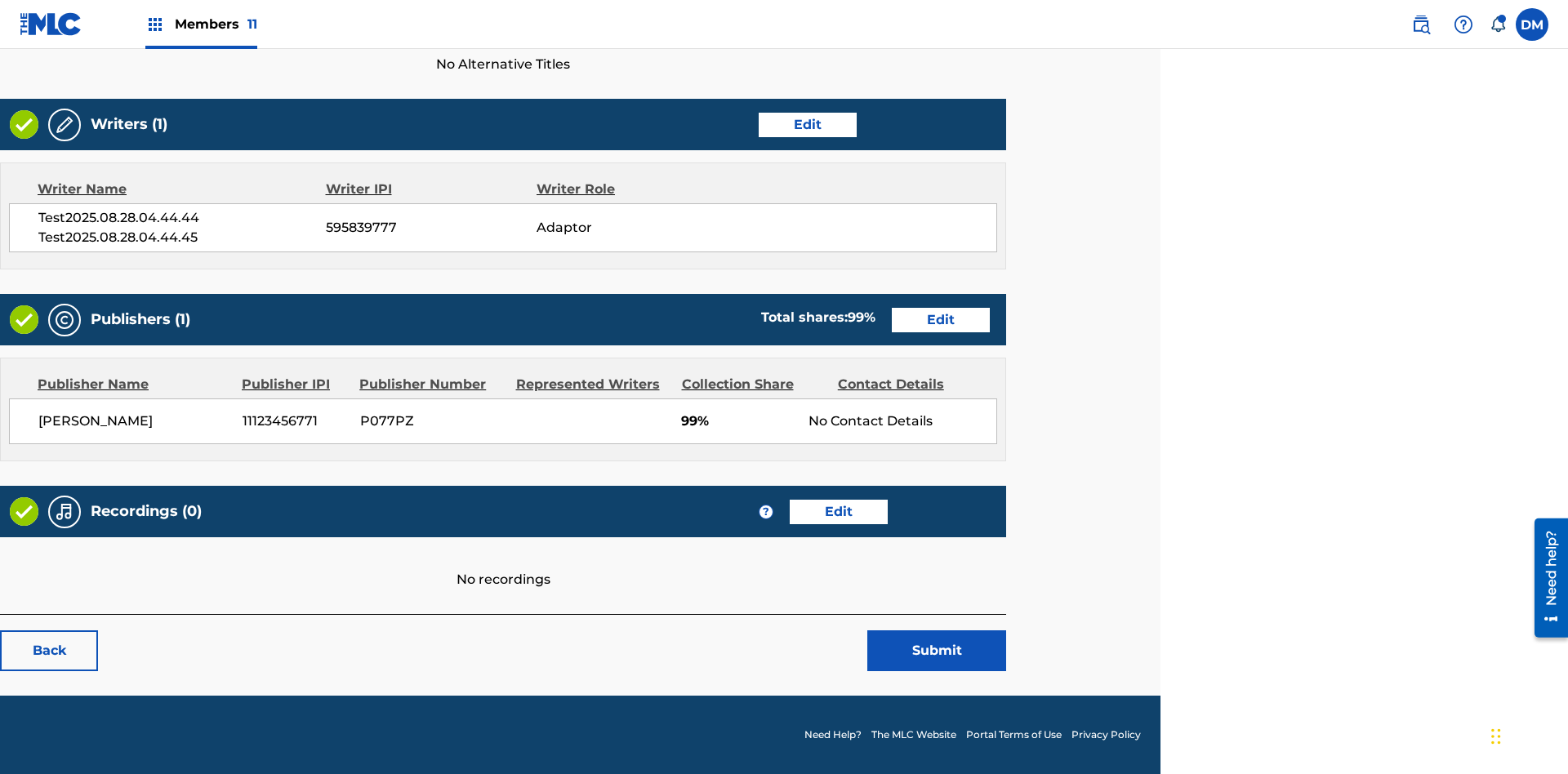
click at [937, 651] on button "Submit" at bounding box center [936, 651] width 138 height 41
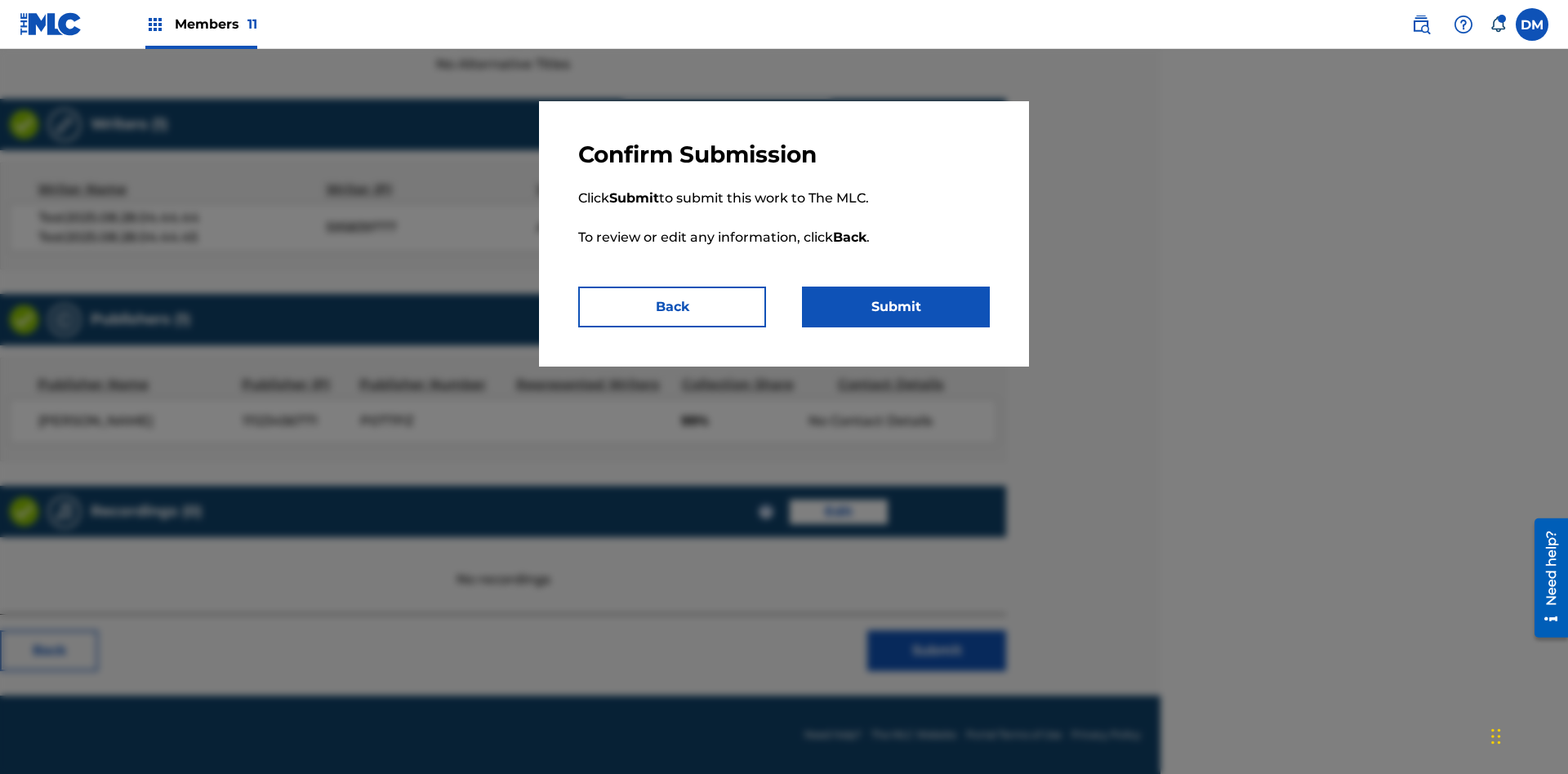
click at [896, 307] on button "Submit" at bounding box center [895, 307] width 188 height 41
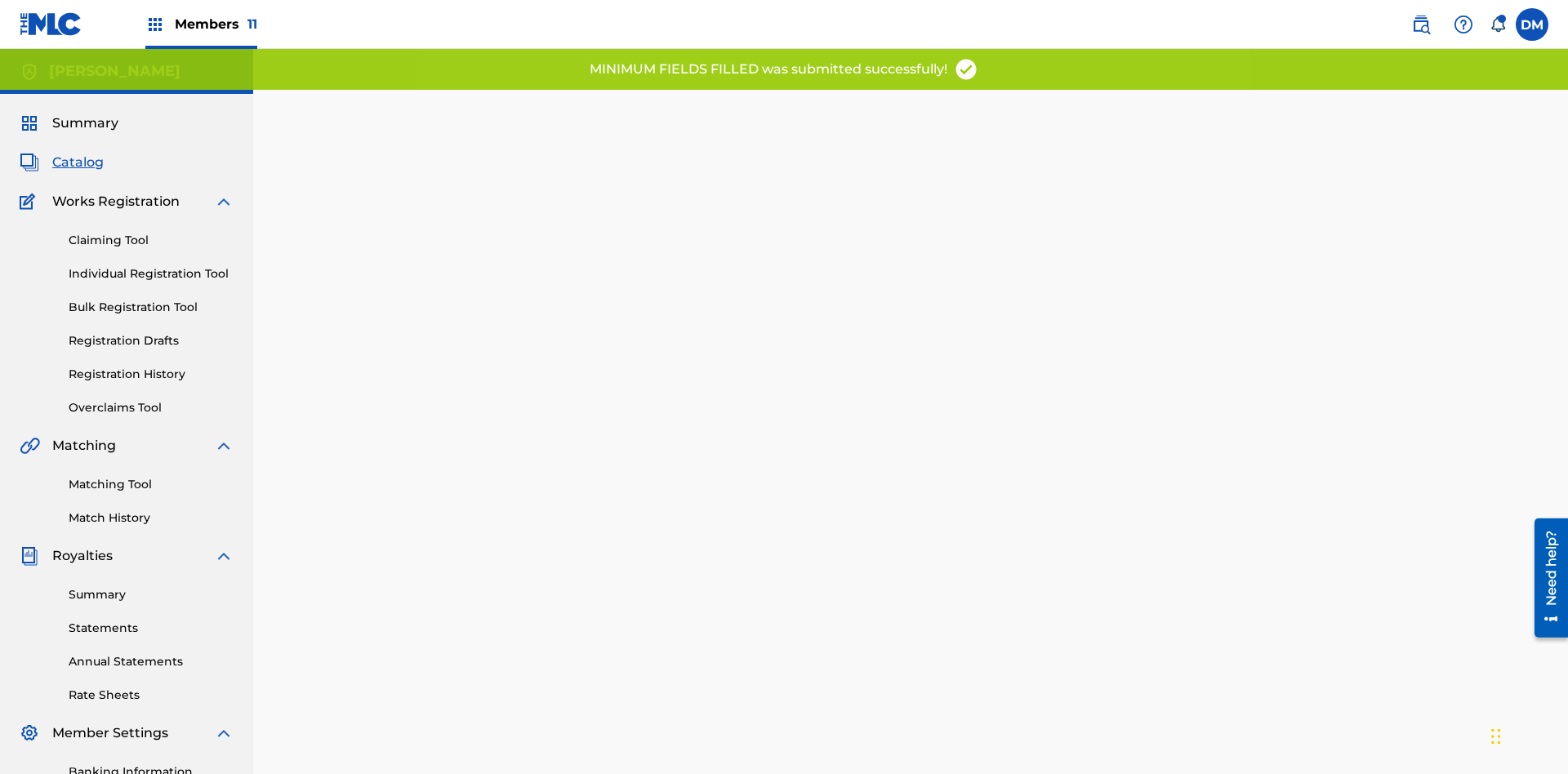
click at [83, 366] on link "Registration History" at bounding box center [150, 374] width 165 height 18
